Goal: Transaction & Acquisition: Purchase product/service

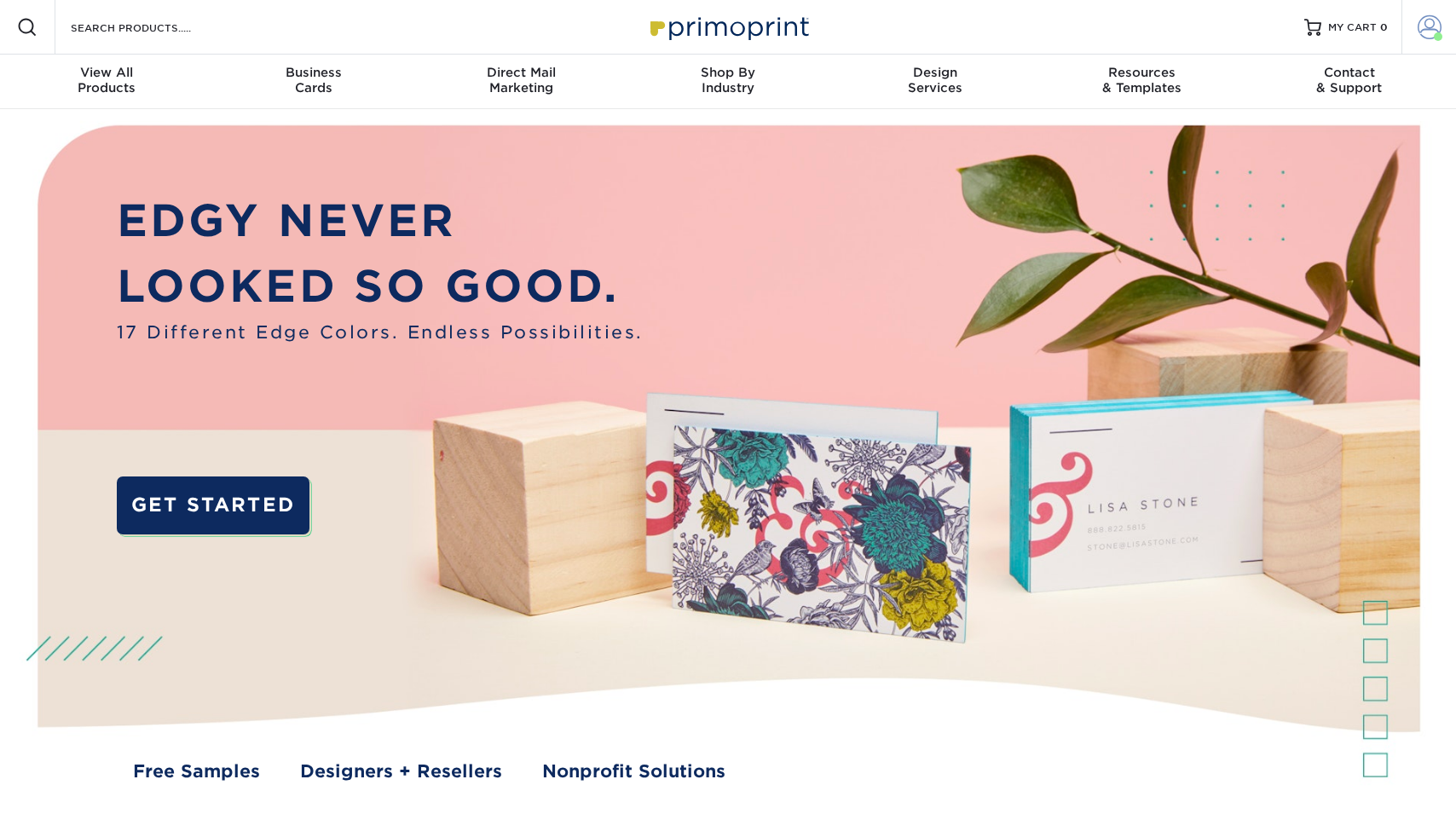
click at [1417, 36] on span at bounding box center [1429, 26] width 24 height 24
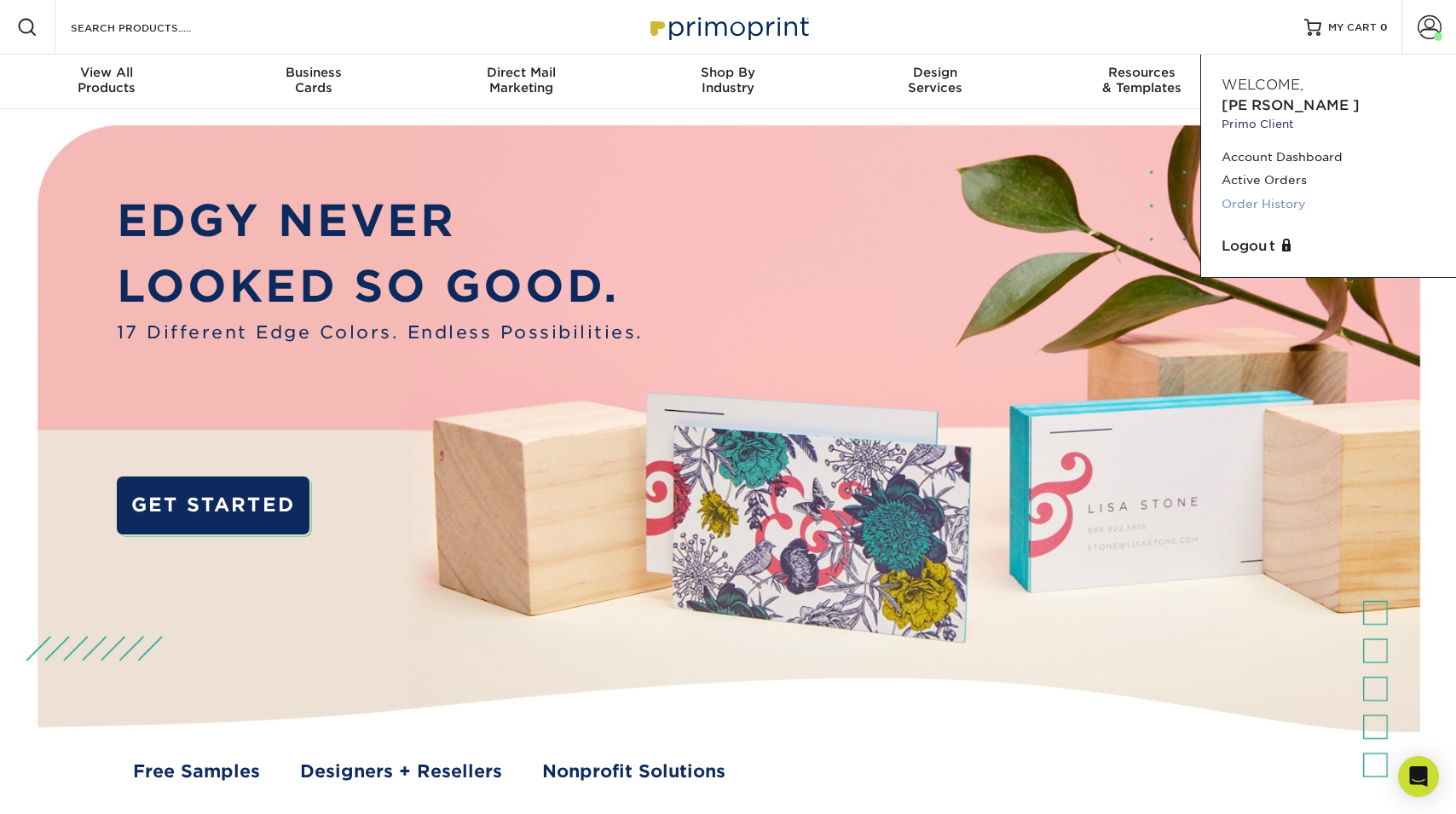
click at [1295, 193] on link "Order History" at bounding box center [1328, 204] width 214 height 23
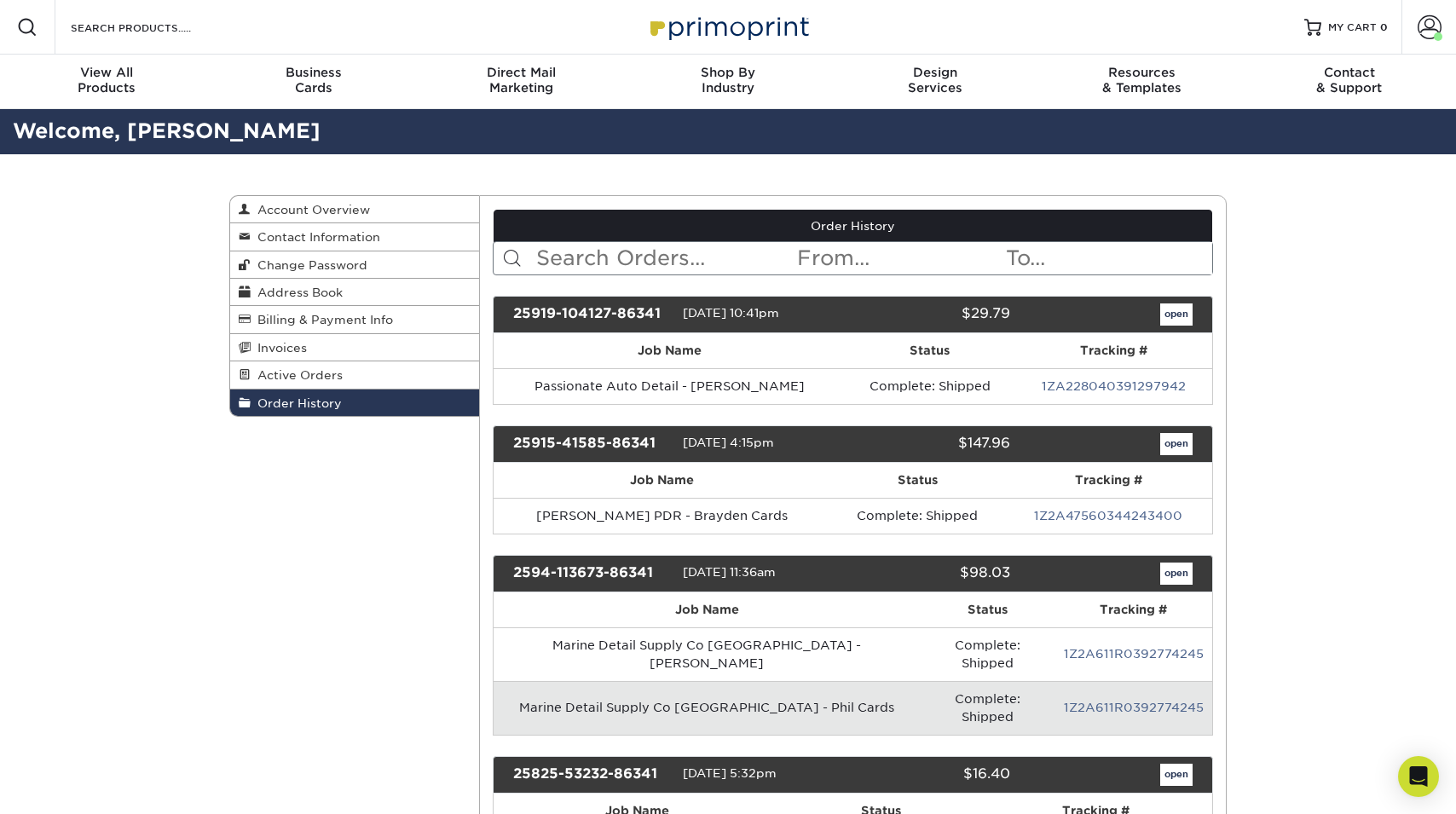
click at [596, 243] on input "text" at bounding box center [665, 258] width 262 height 32
type input "[PERSON_NAME]"
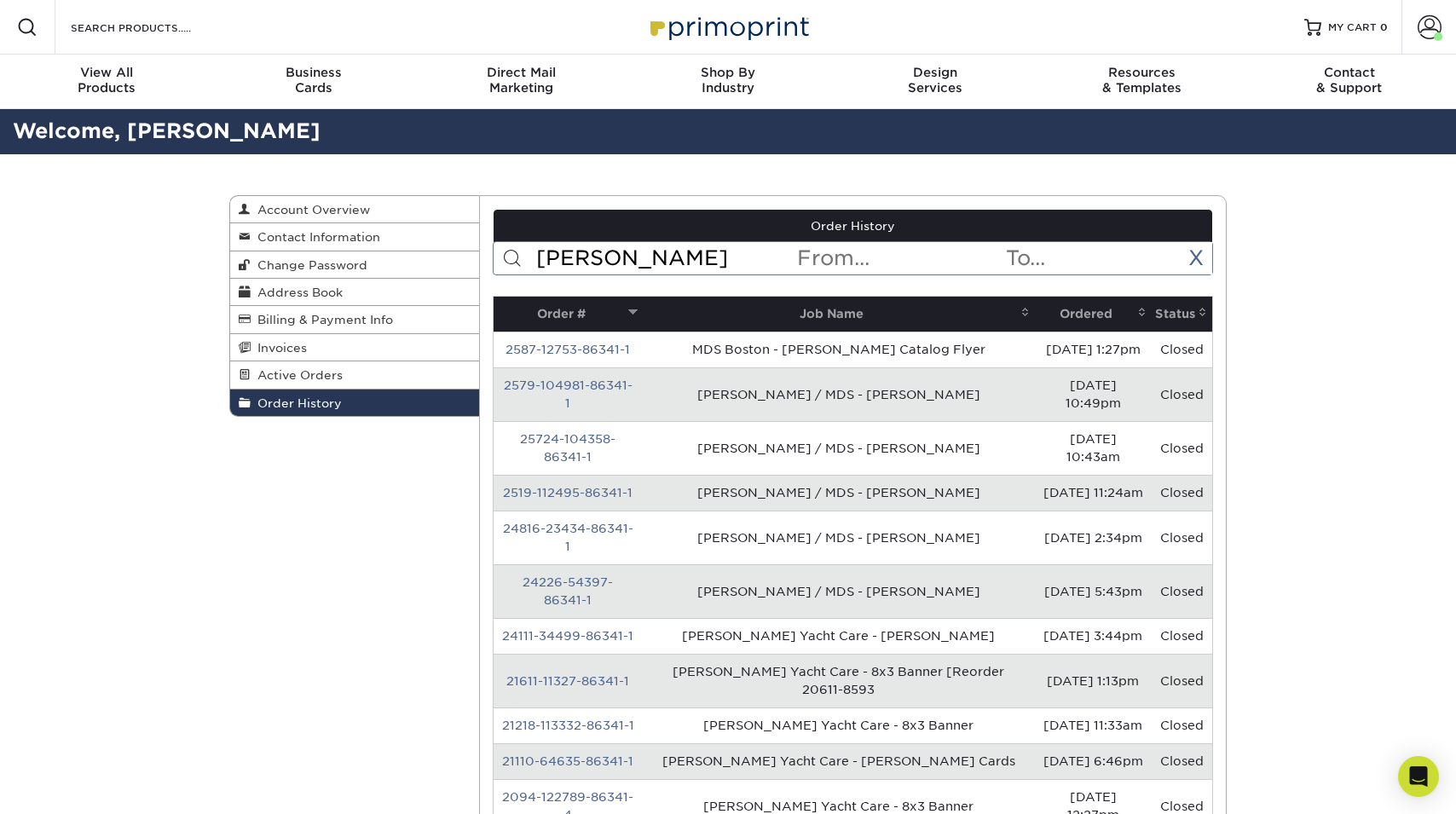
click at [1060, 305] on th "Ordered" at bounding box center [1092, 314] width 116 height 35
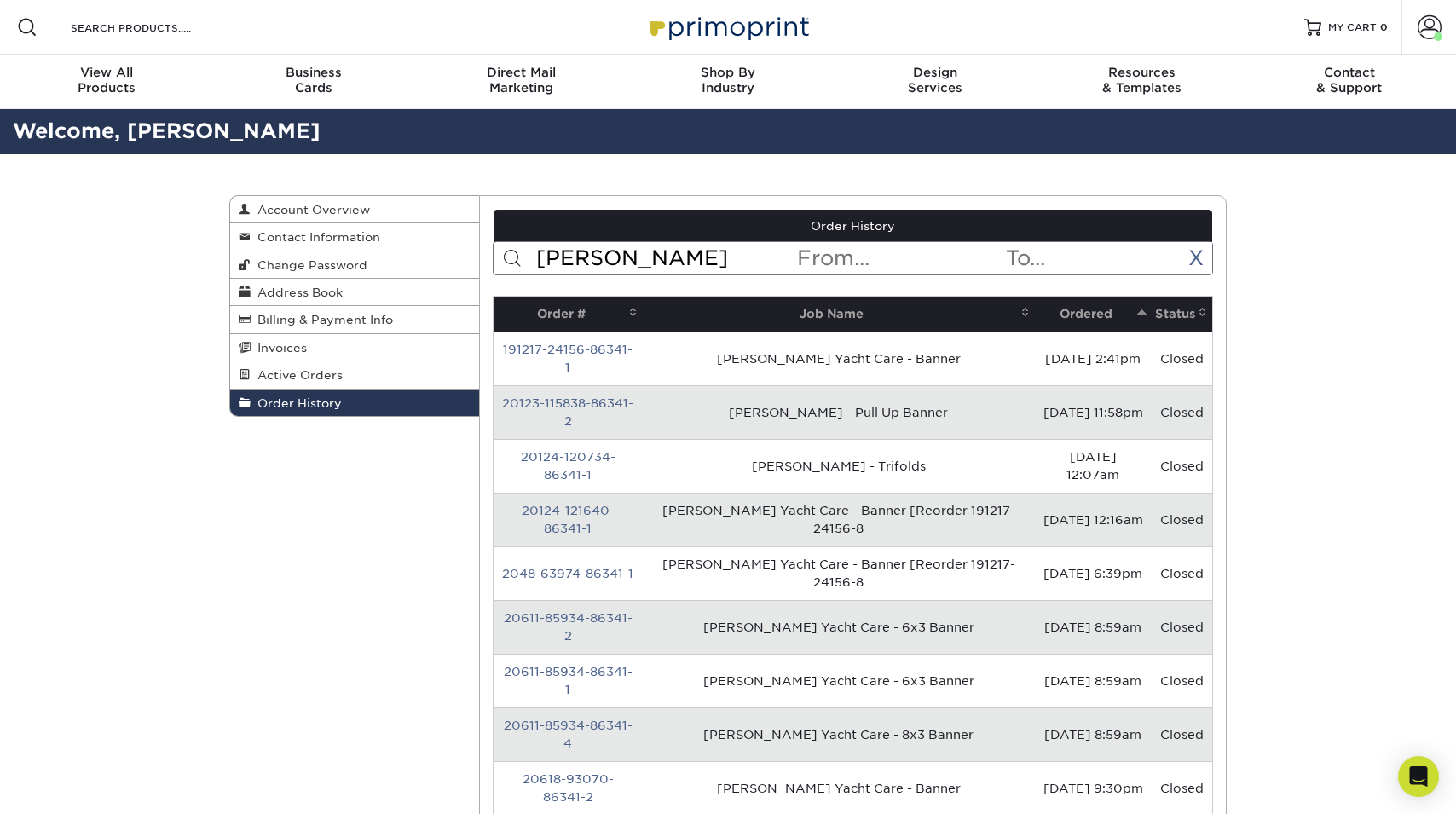
click at [1060, 305] on th "Ordered" at bounding box center [1092, 314] width 116 height 35
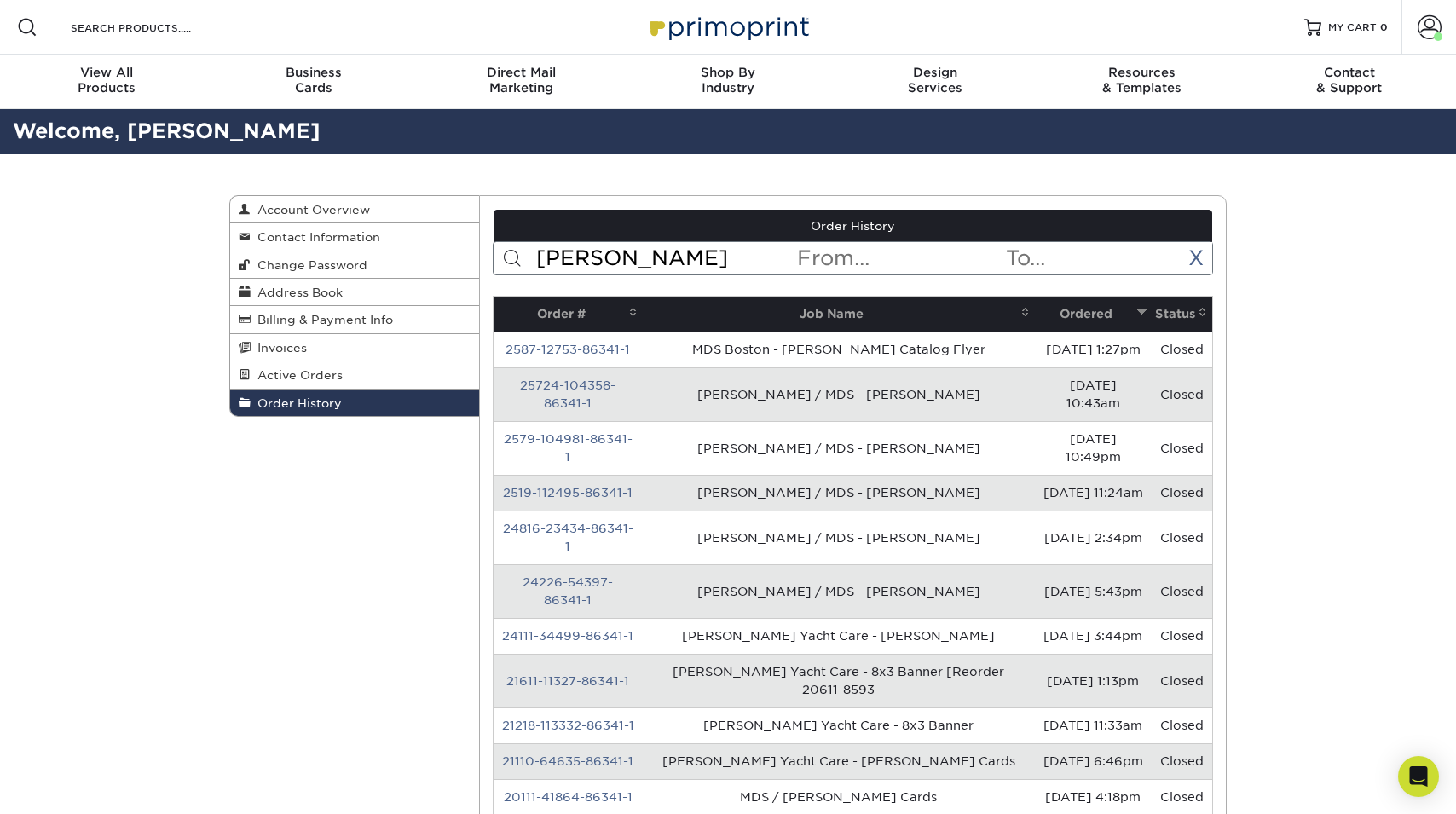
click at [1205, 258] on input "text" at bounding box center [1108, 258] width 208 height 32
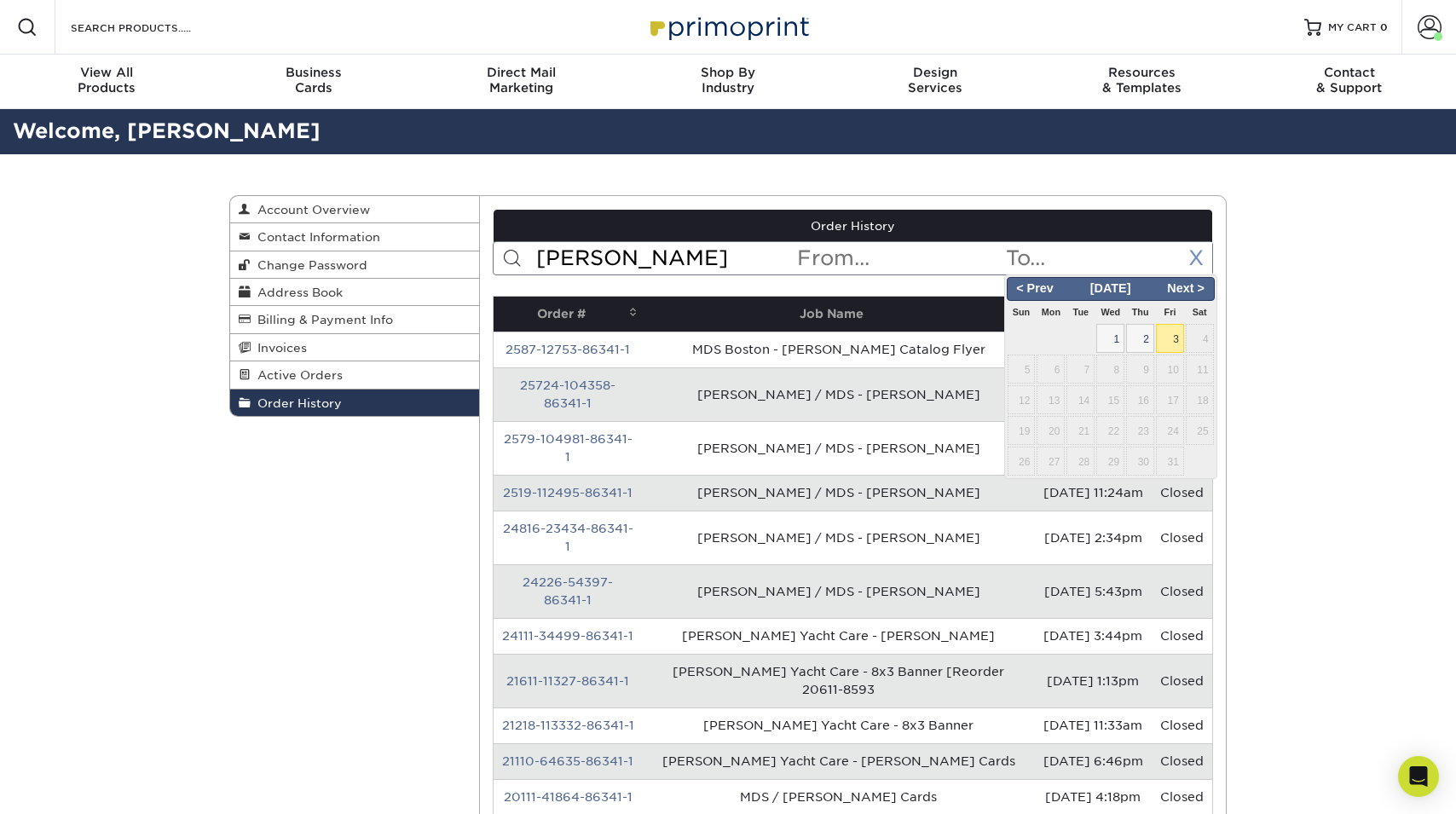
click at [1192, 252] on link "X" at bounding box center [1195, 258] width 15 height 25
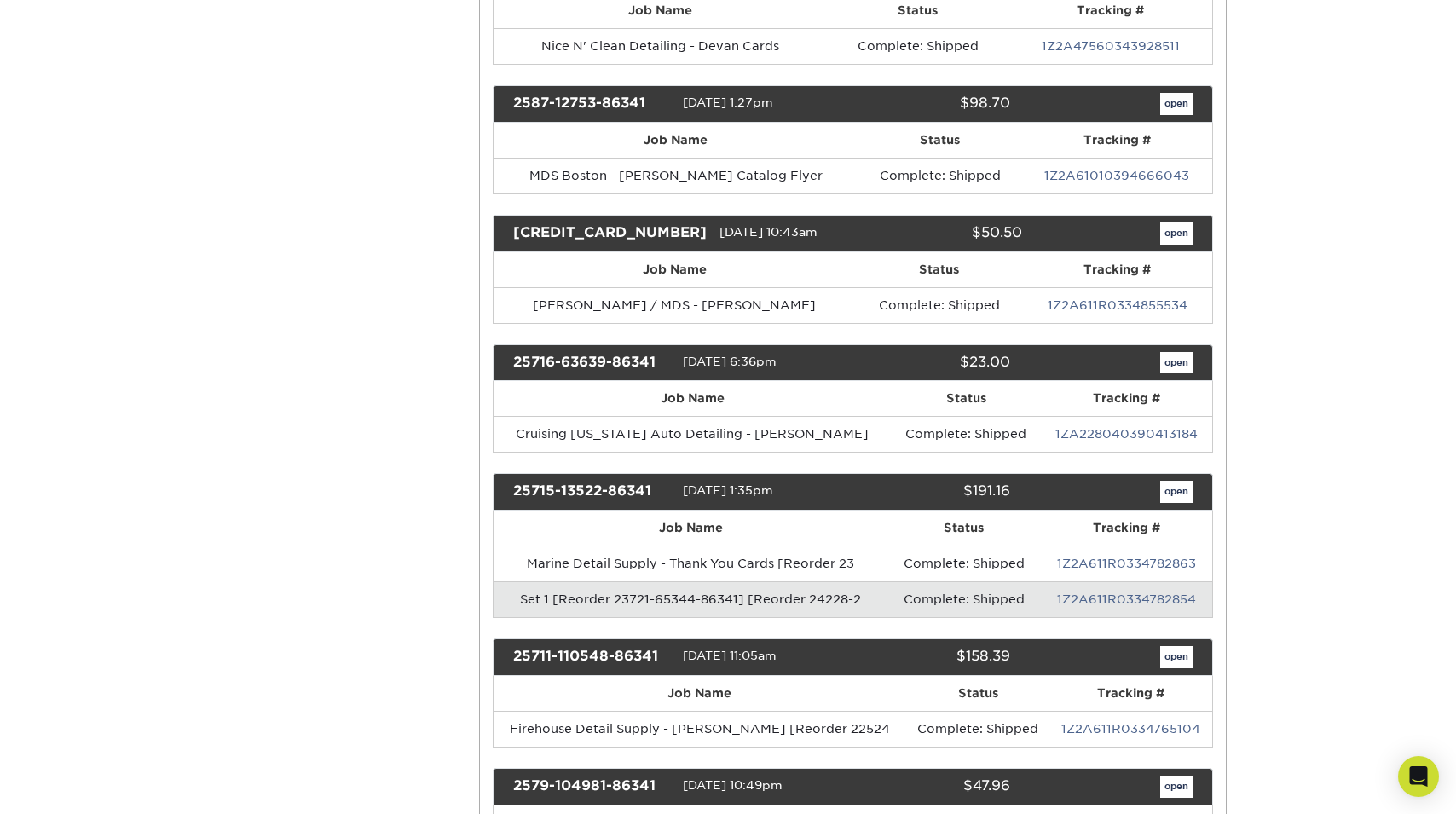
scroll to position [1331, 0]
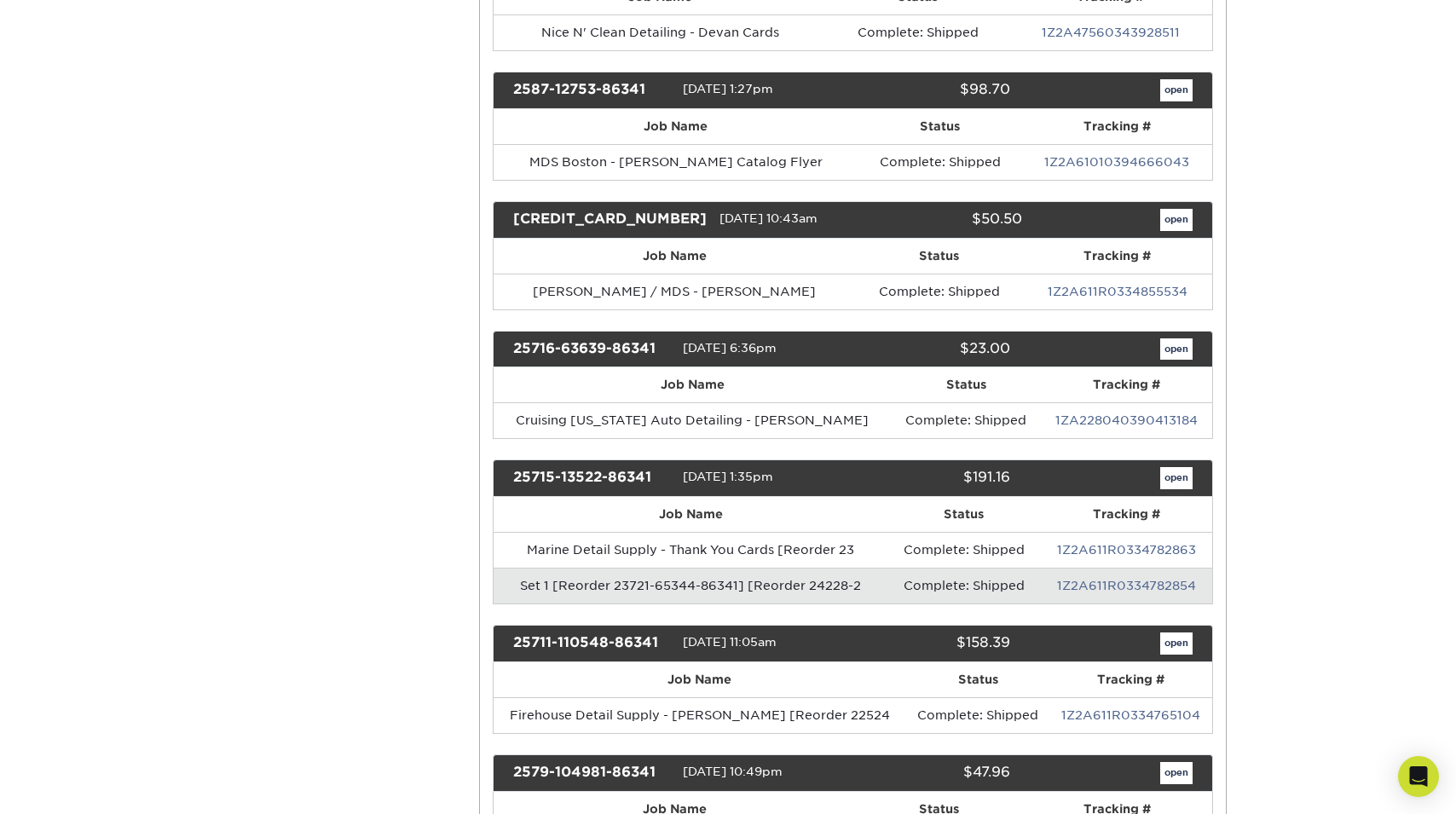
click at [799, 567] on td "Set 1 [Reorder 23721-65344-86341] [Reorder 24228-2" at bounding box center [690, 585] width 394 height 36
click at [1168, 467] on link "open" at bounding box center [1176, 477] width 32 height 22
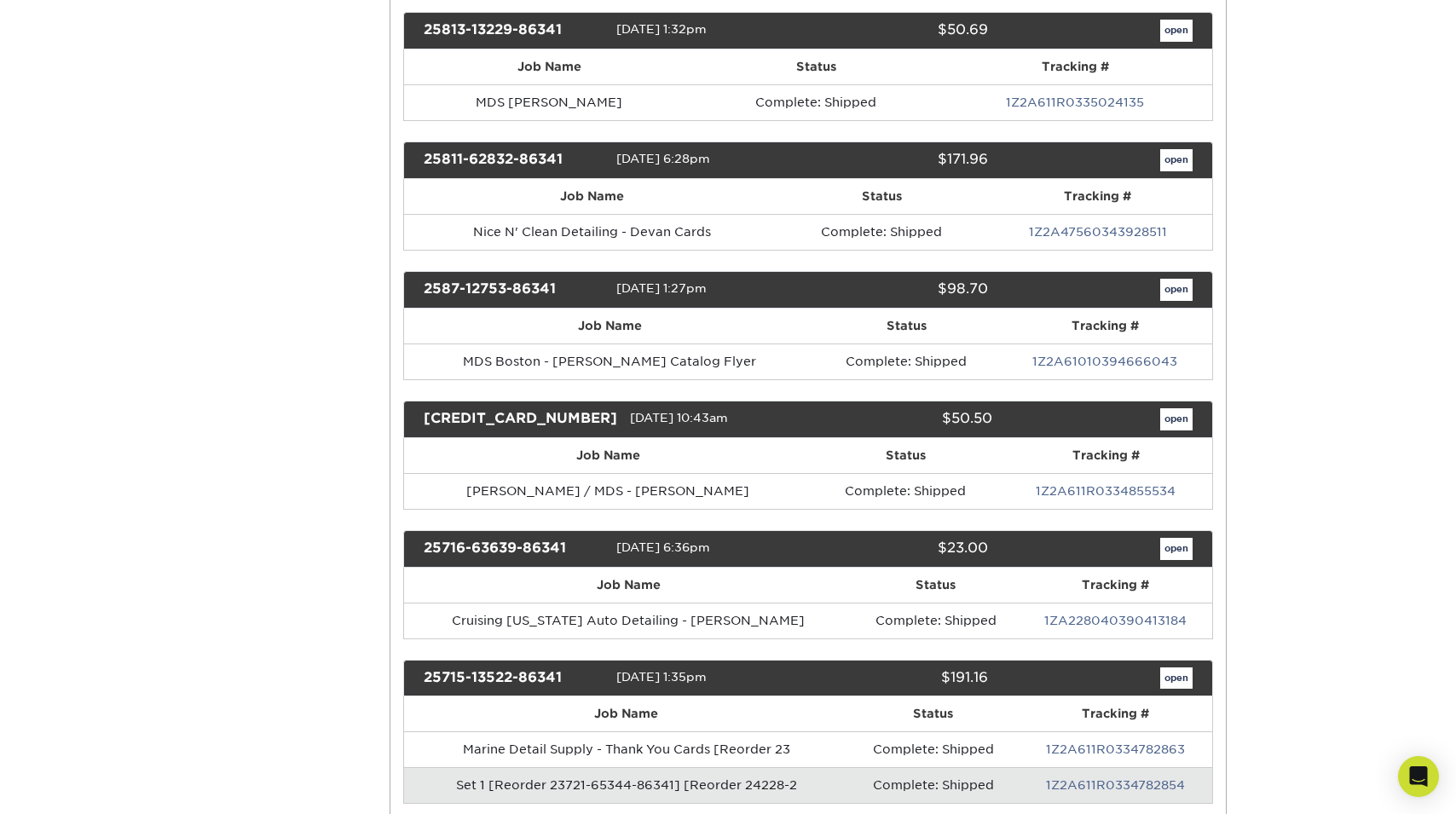
scroll to position [0, 0]
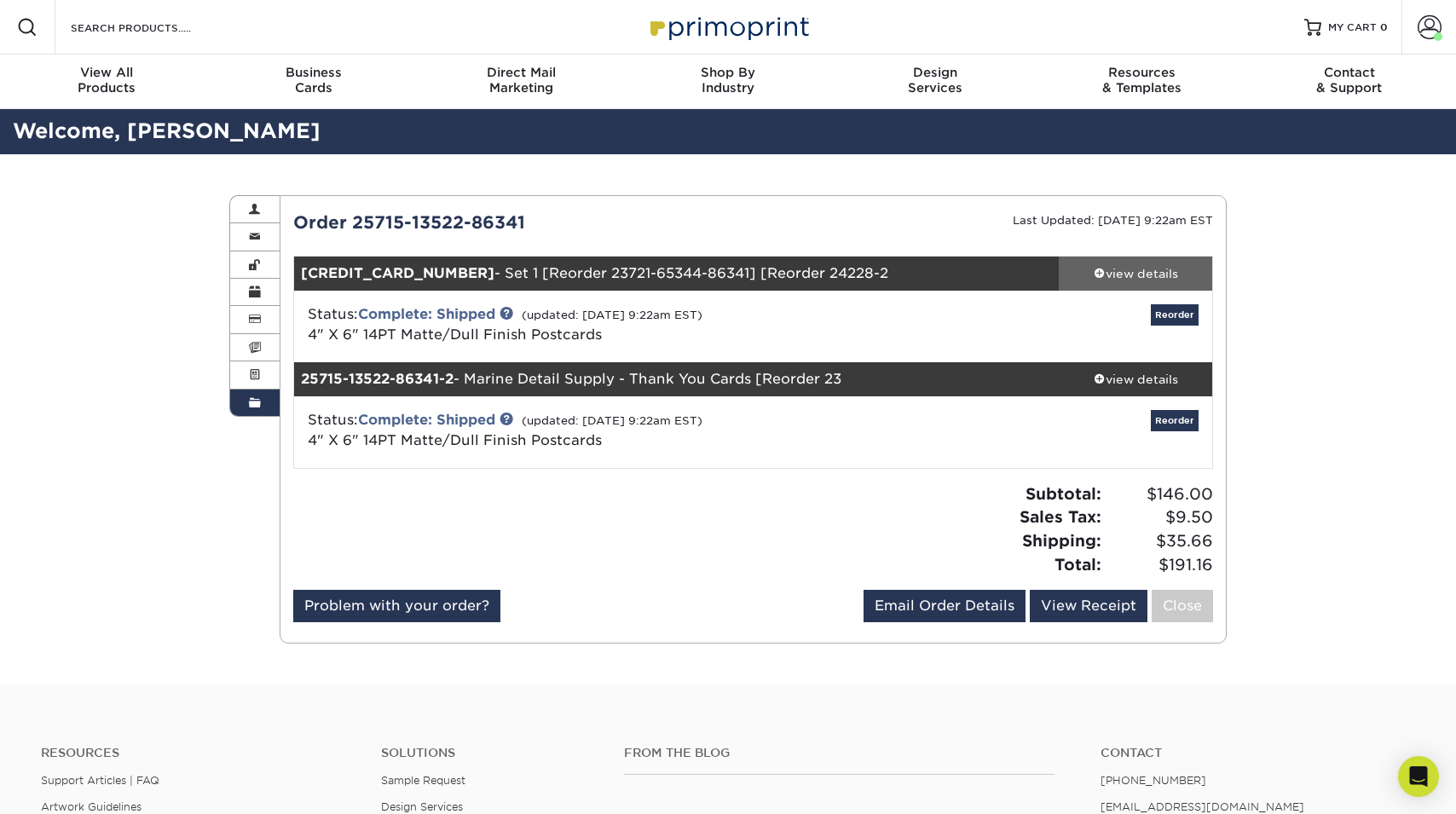
click at [1142, 280] on div "view details" at bounding box center [1135, 273] width 153 height 17
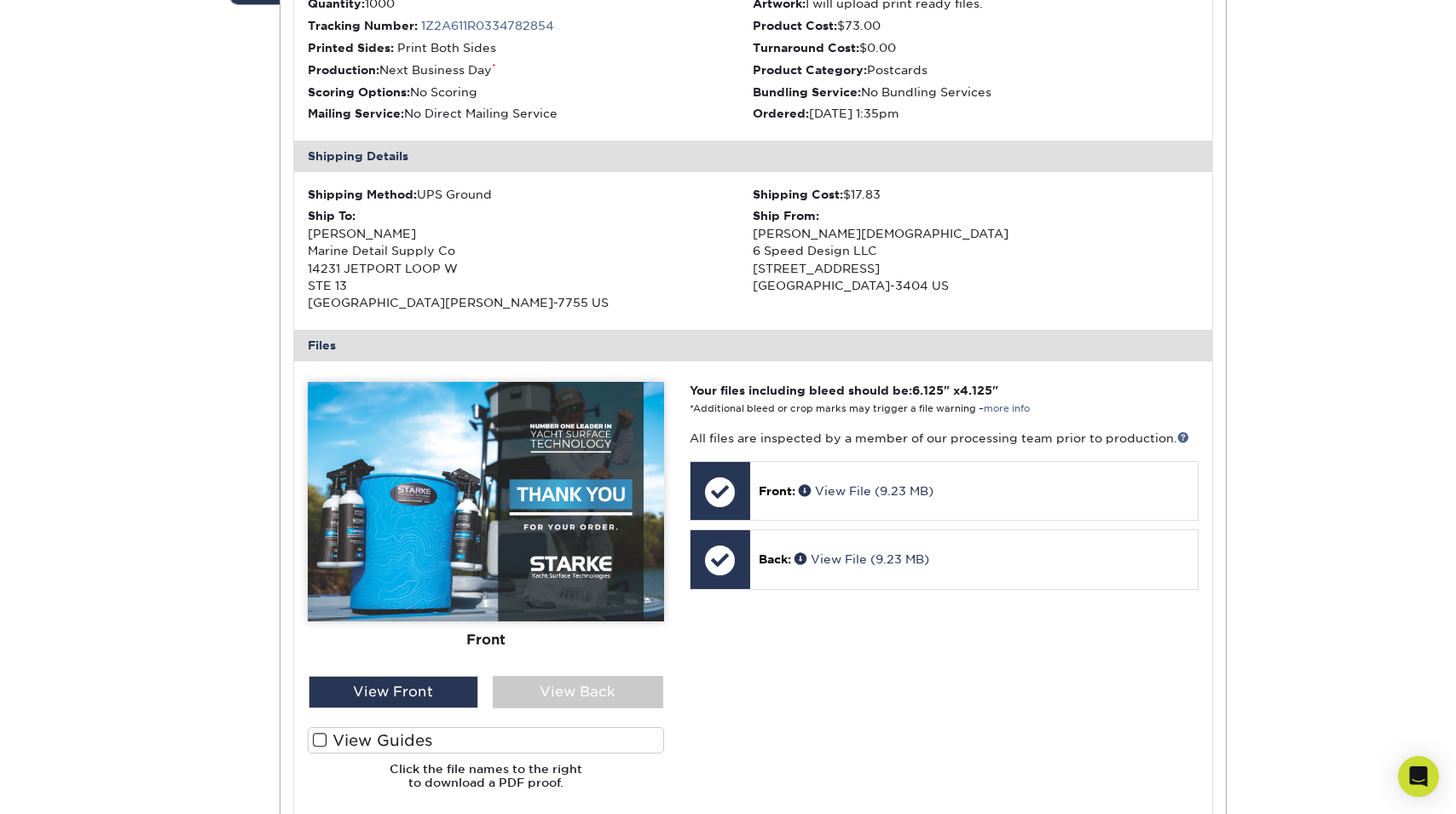
scroll to position [538, 0]
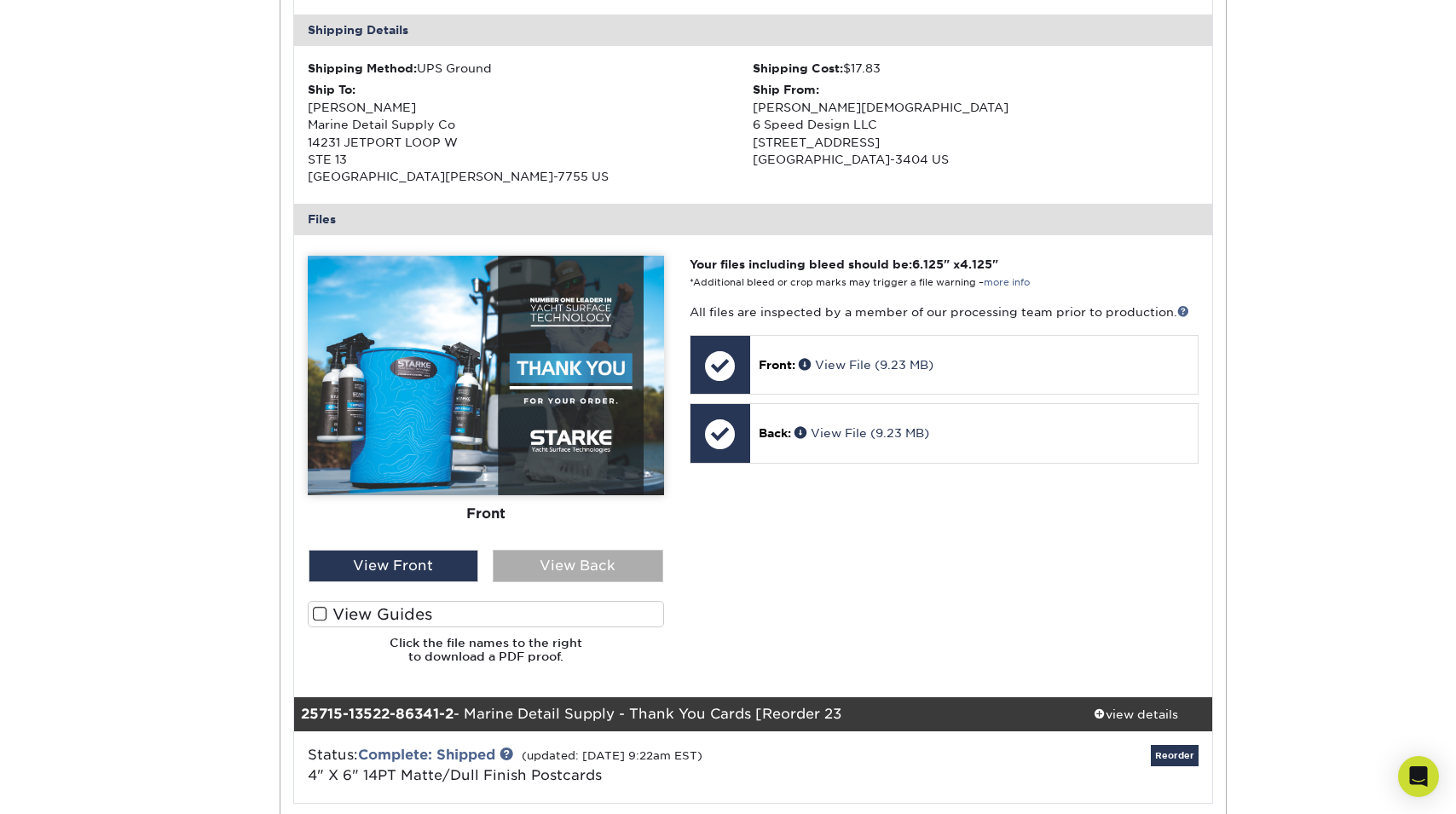
click at [563, 549] on div "View Back" at bounding box center [578, 565] width 170 height 32
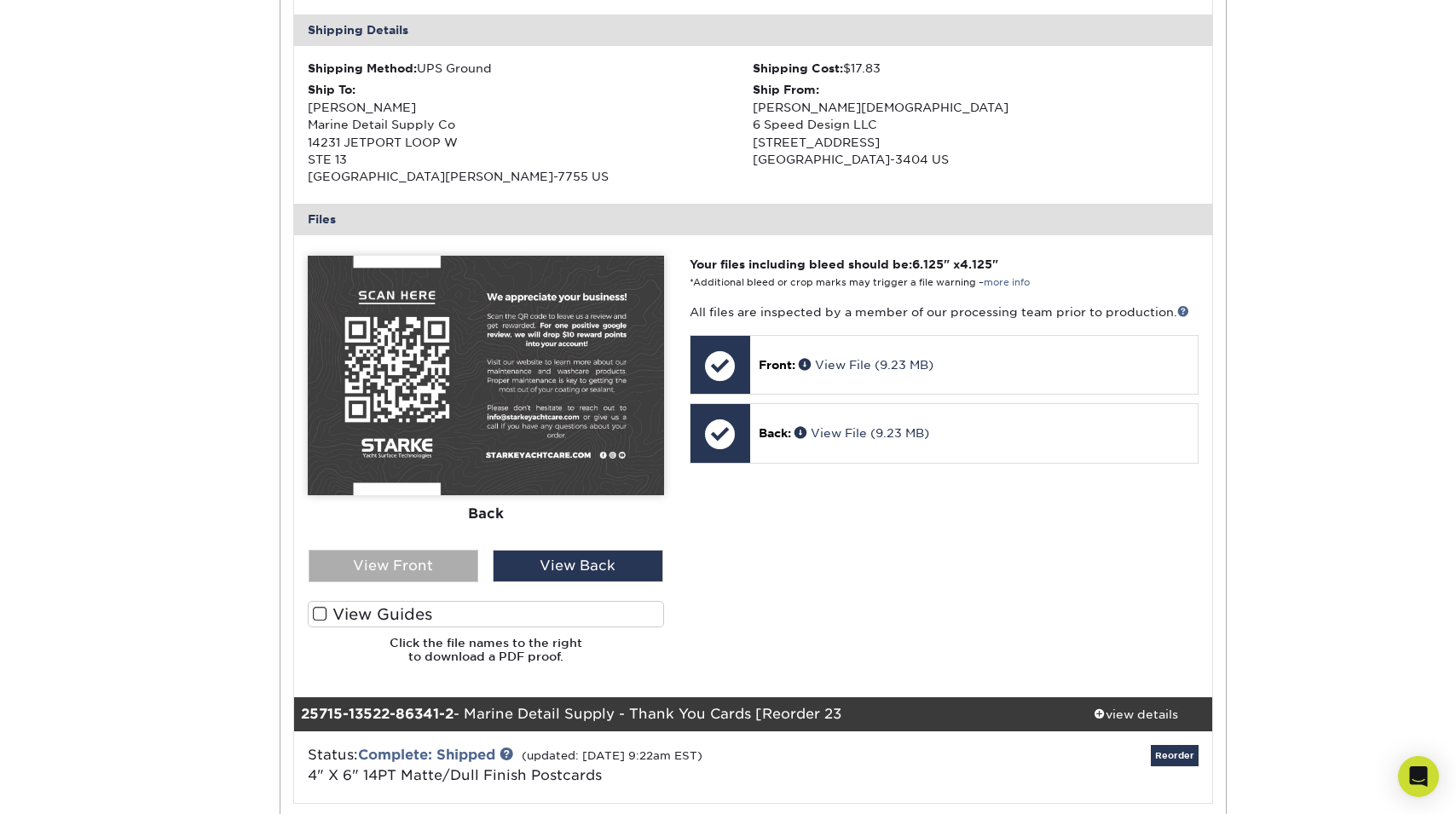
click at [441, 556] on div "View Front" at bounding box center [393, 565] width 170 height 32
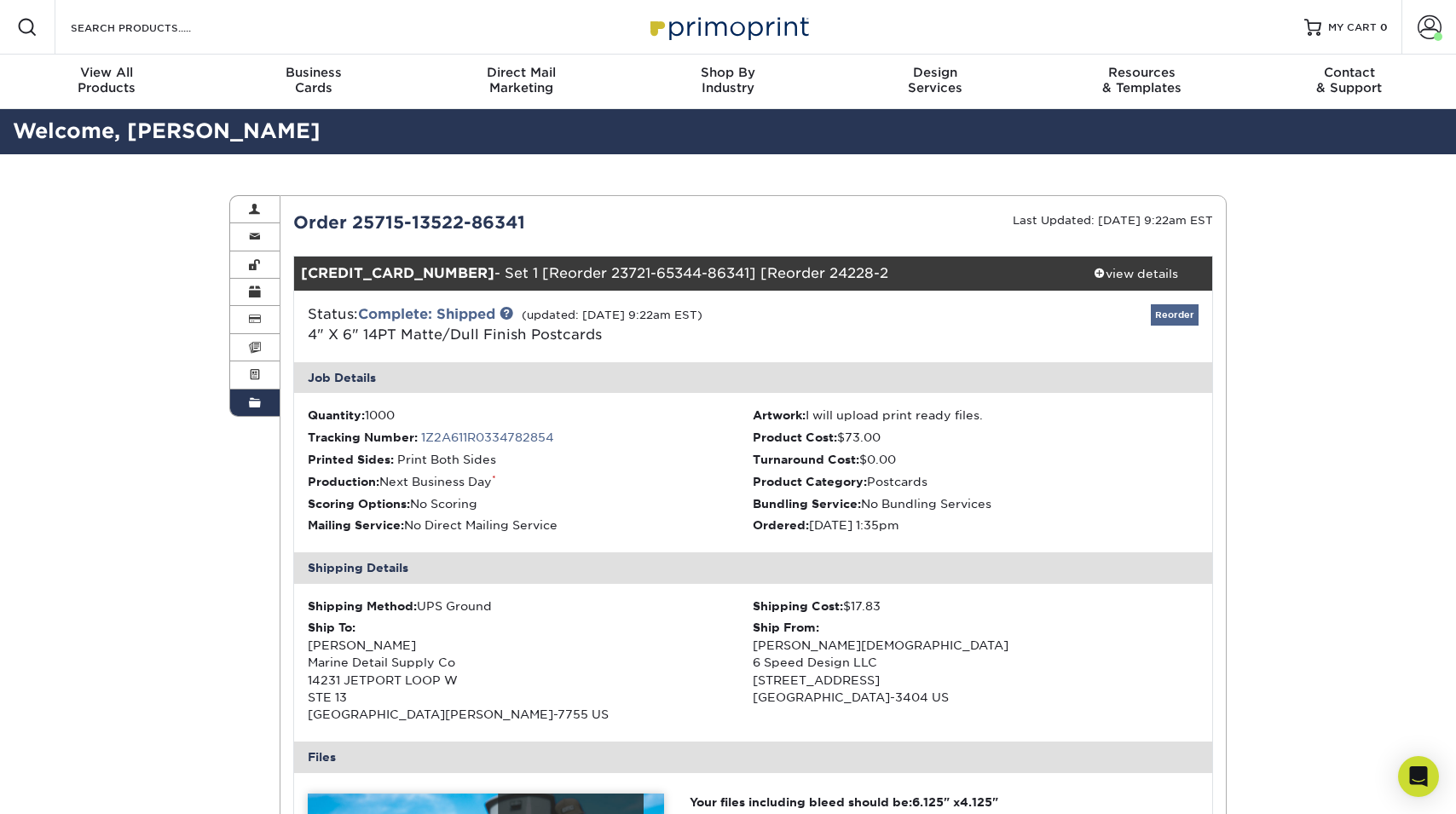
scroll to position [0, 0]
click at [1187, 316] on link "Reorder" at bounding box center [1174, 315] width 47 height 22
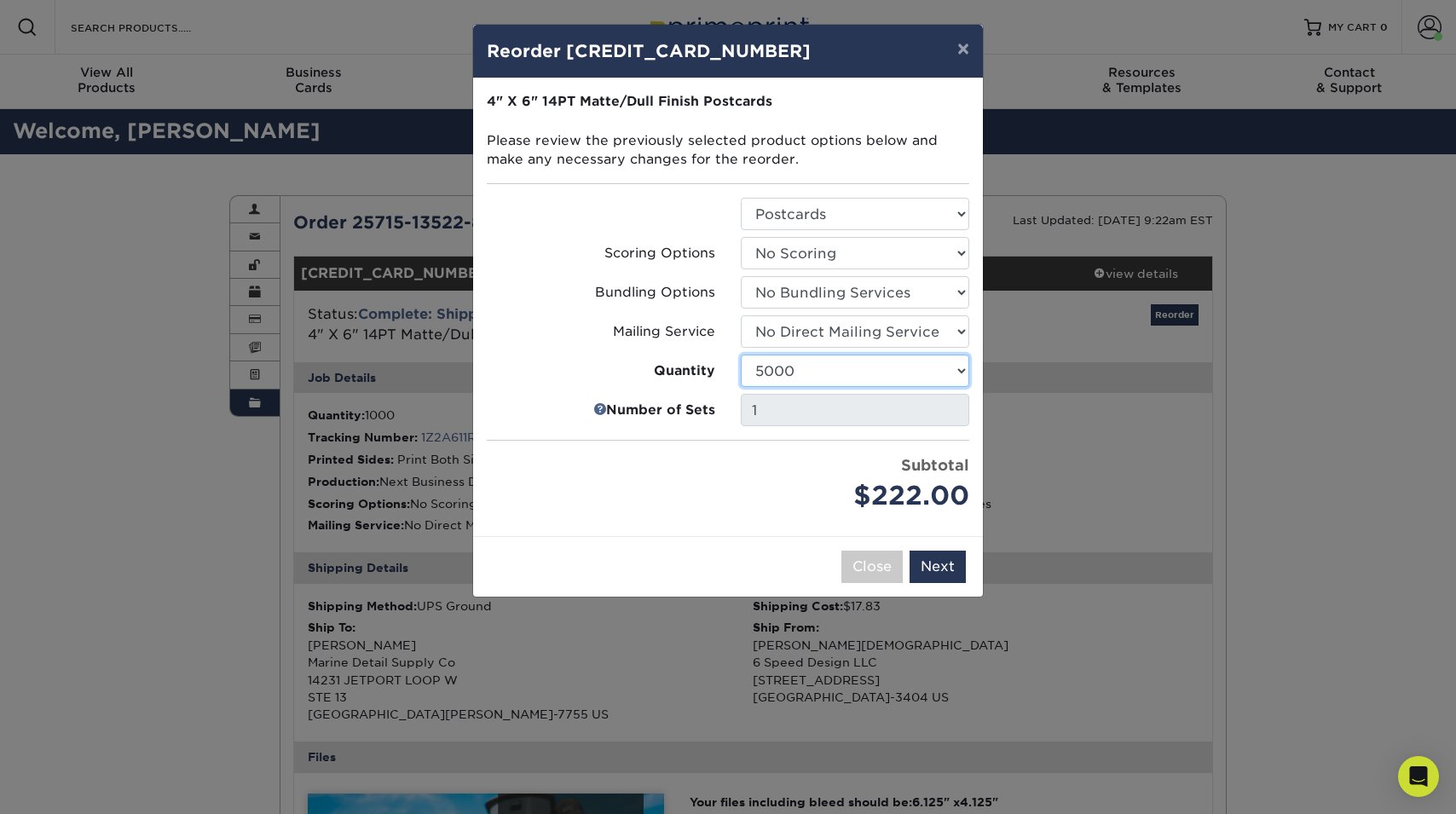
select select "52e3d710-0e8f-4d4d-8560-7d4d8655be69"
click at [933, 560] on button "Next" at bounding box center [937, 566] width 56 height 32
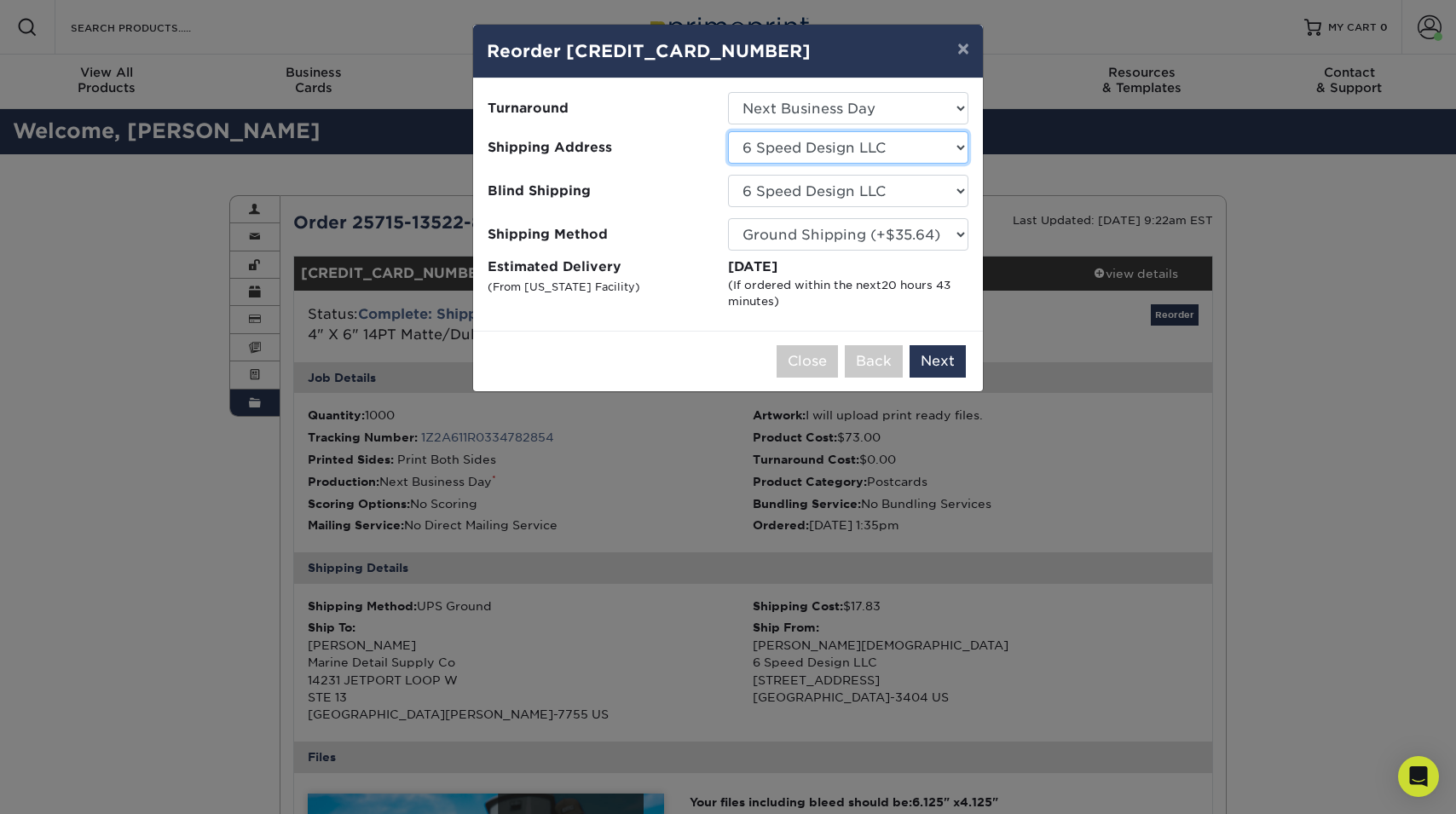
select select "239414"
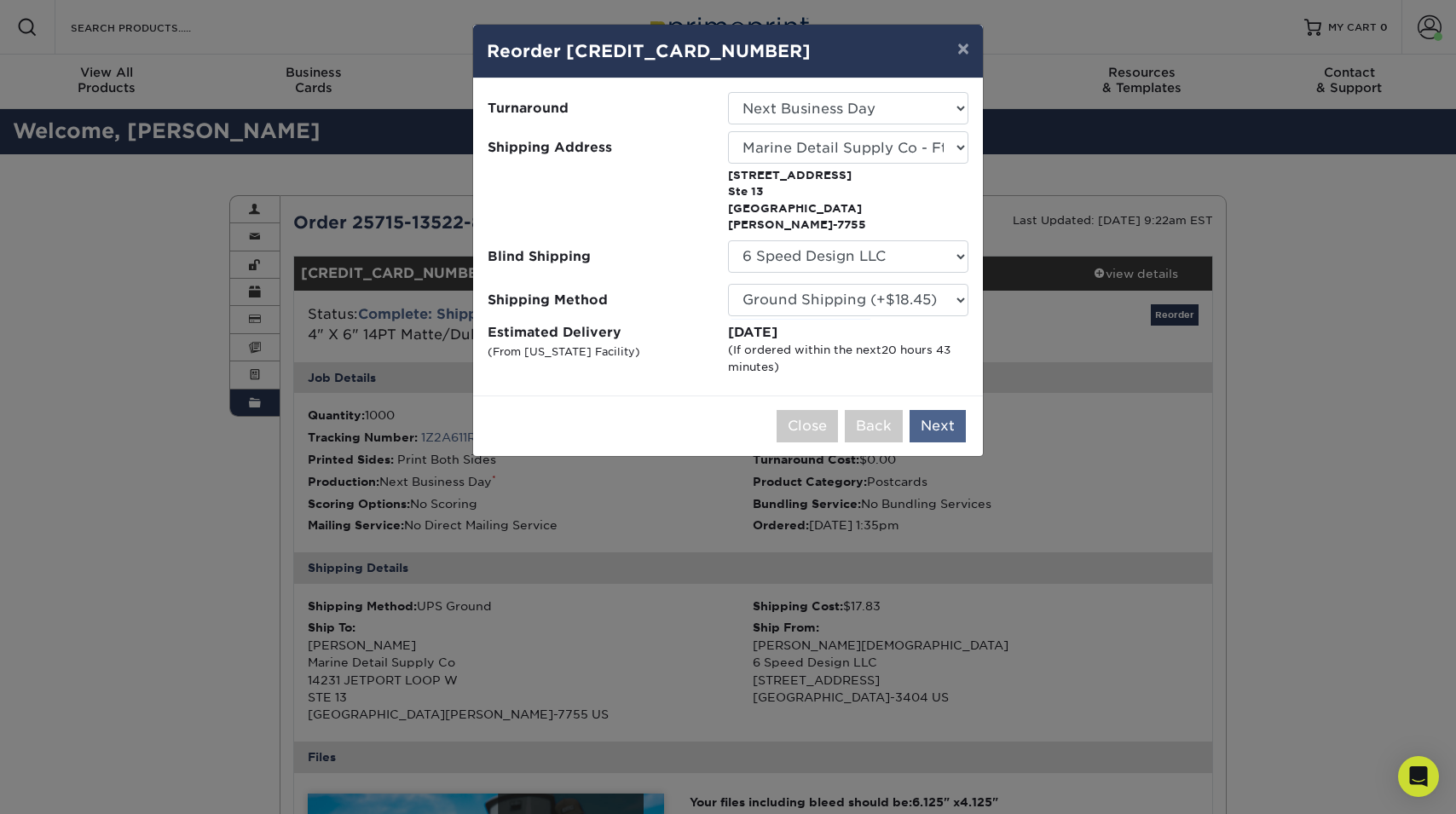
click at [925, 410] on button "Next" at bounding box center [937, 426] width 56 height 32
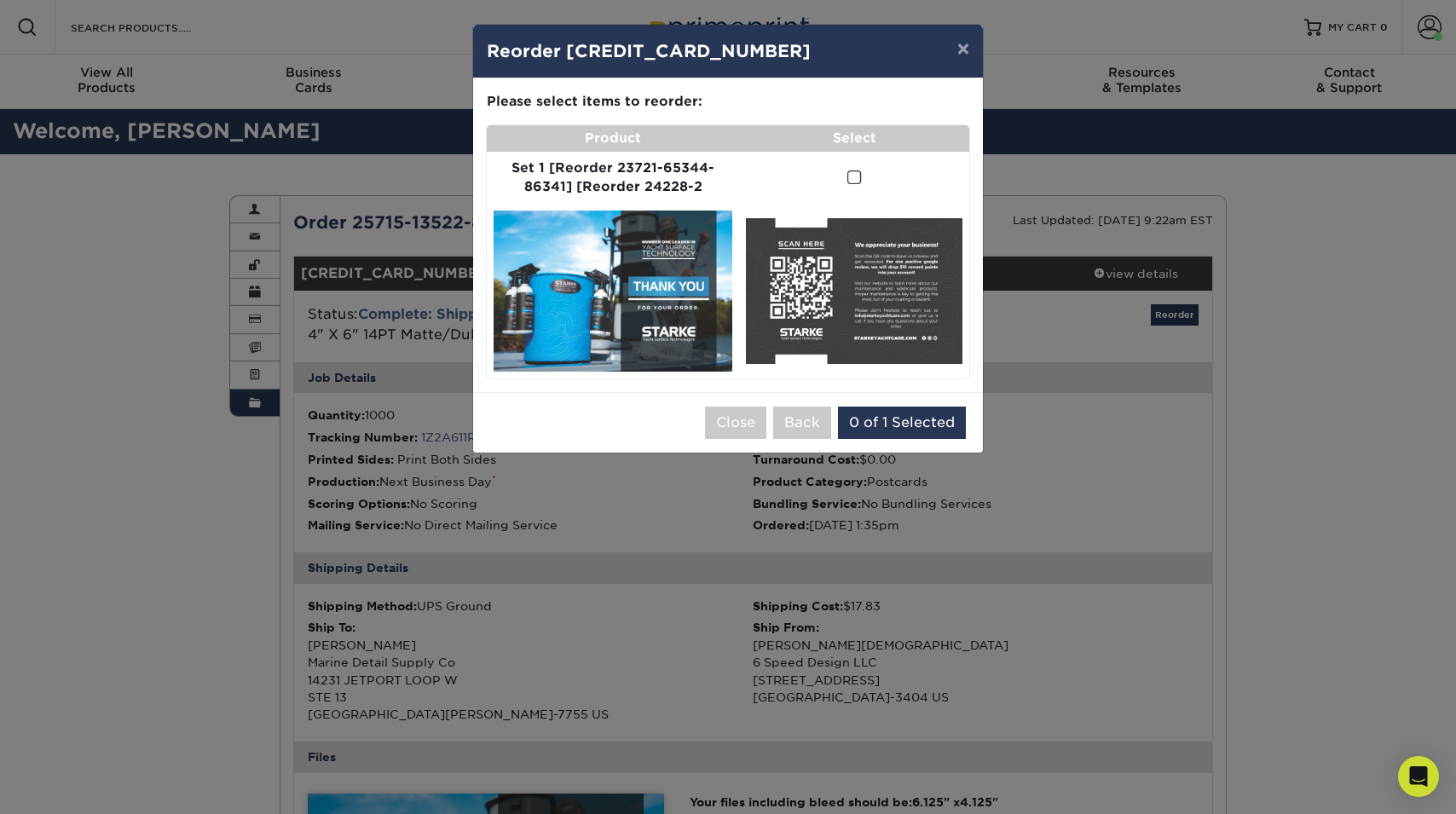
click at [851, 176] on span at bounding box center [854, 177] width 14 height 16
click at [0, 0] on input "checkbox" at bounding box center [0, 0] width 0 height 0
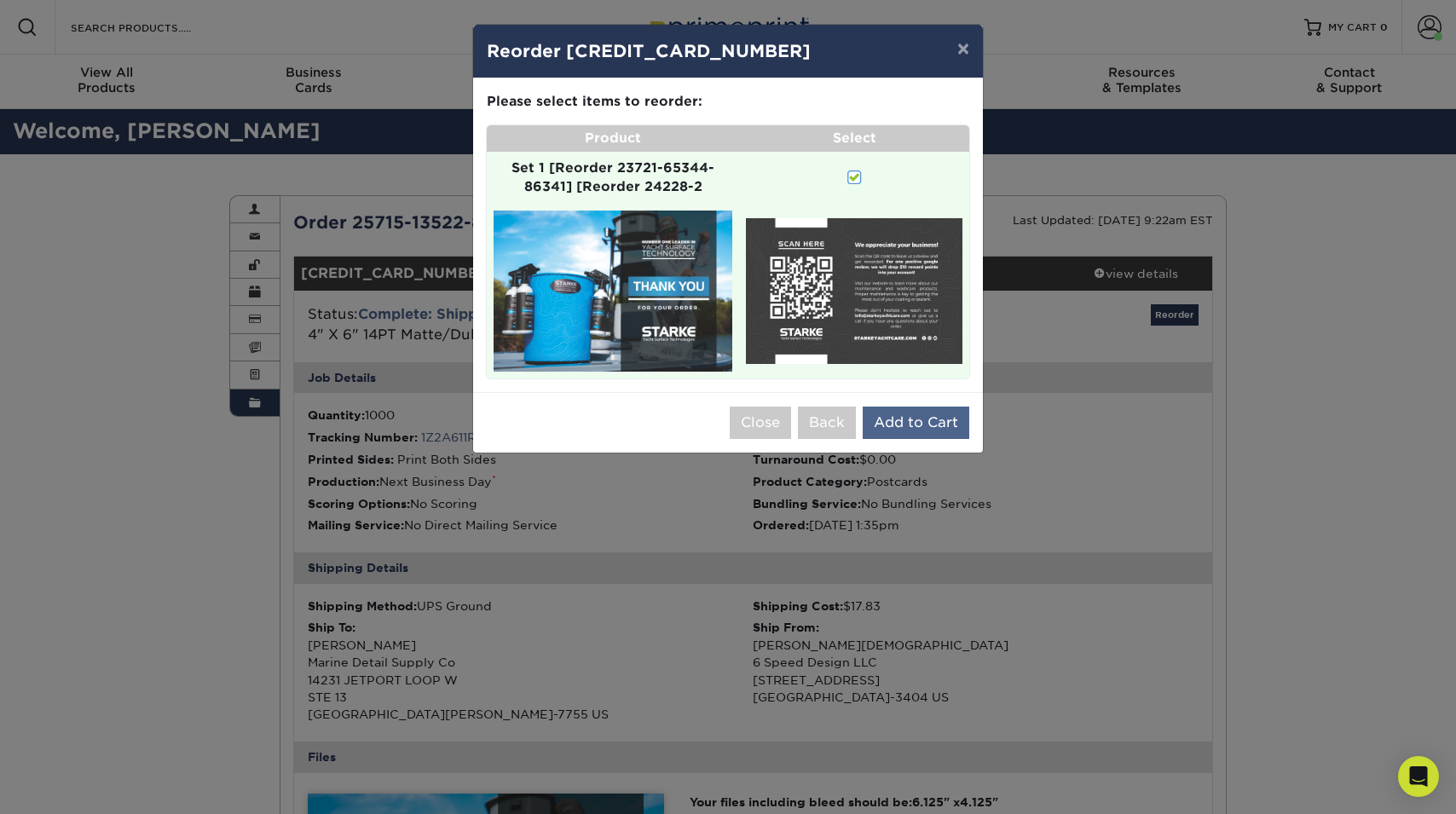
click at [901, 409] on button "Add to Cart" at bounding box center [915, 423] width 107 height 32
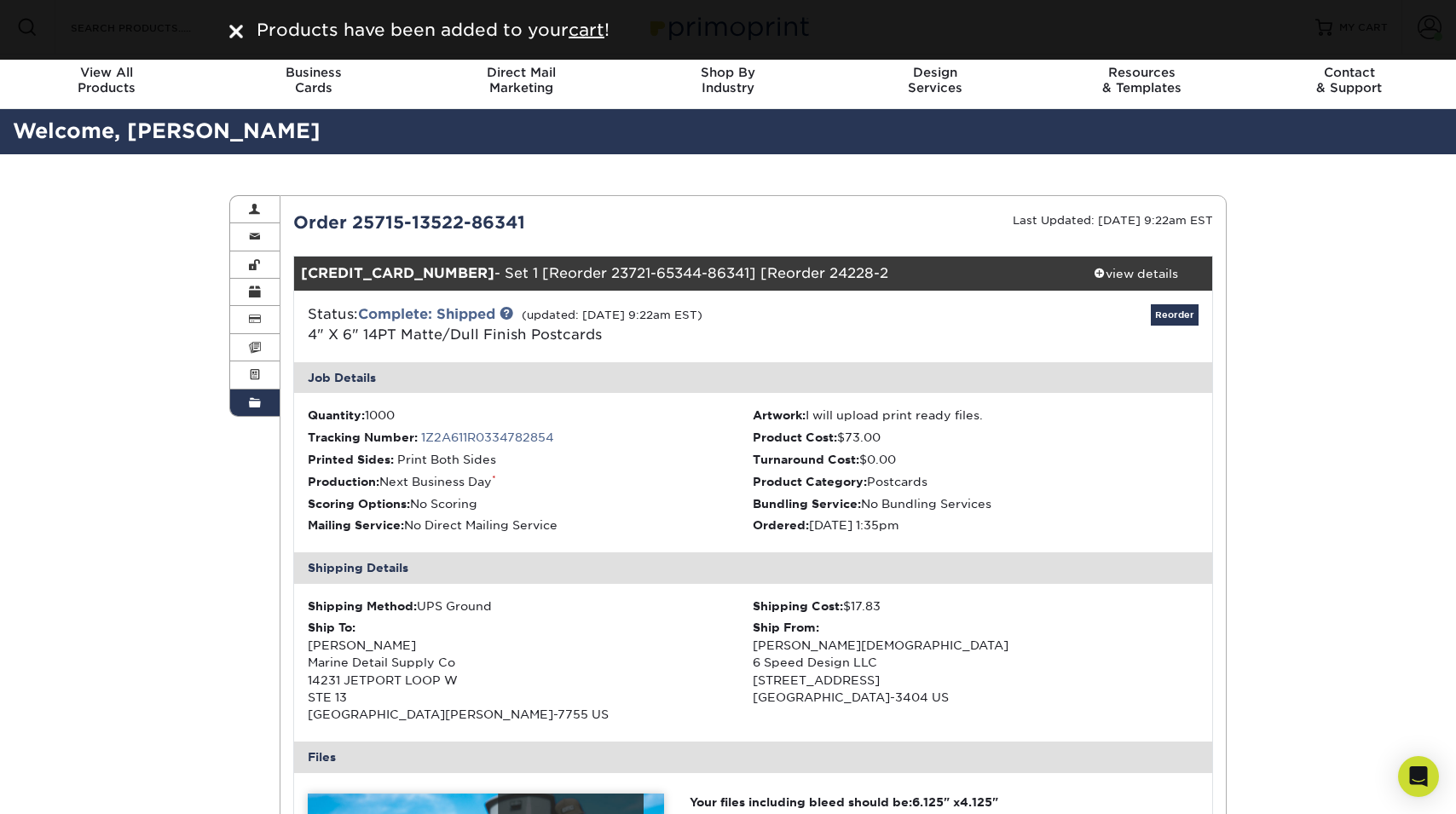
click at [227, 24] on div "Products have been added to your cart !" at bounding box center [728, 29] width 1023 height 26
click at [231, 29] on img at bounding box center [235, 31] width 13 height 13
